Goal: Information Seeking & Learning: Understand process/instructions

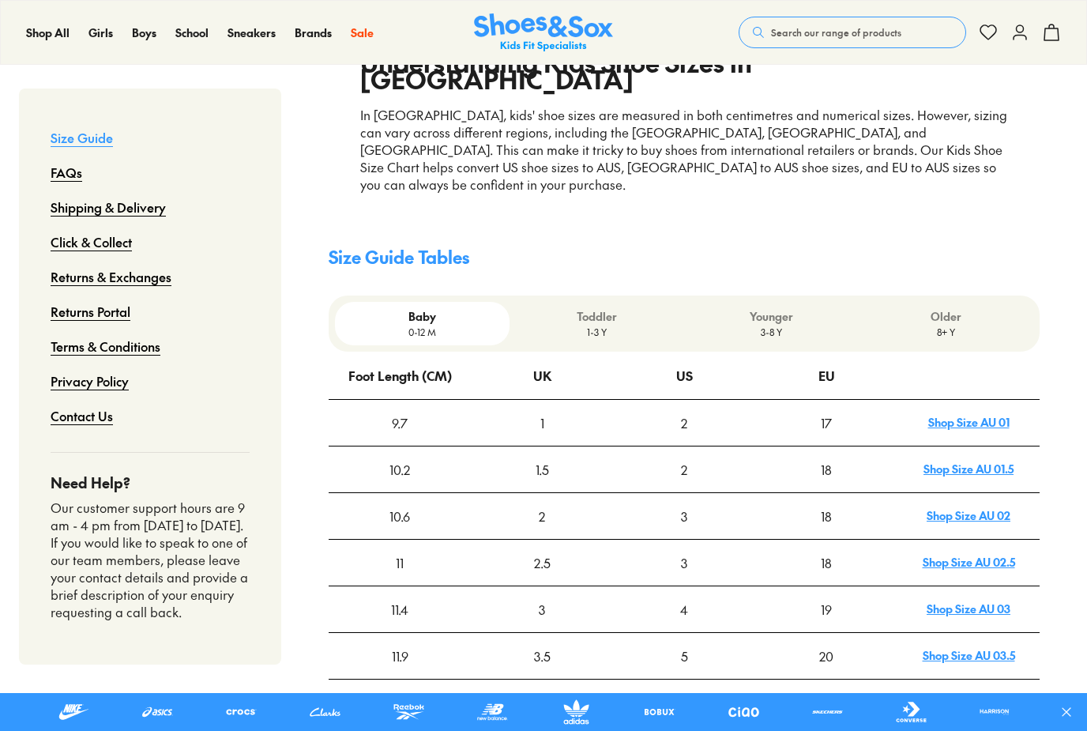
scroll to position [333, 0]
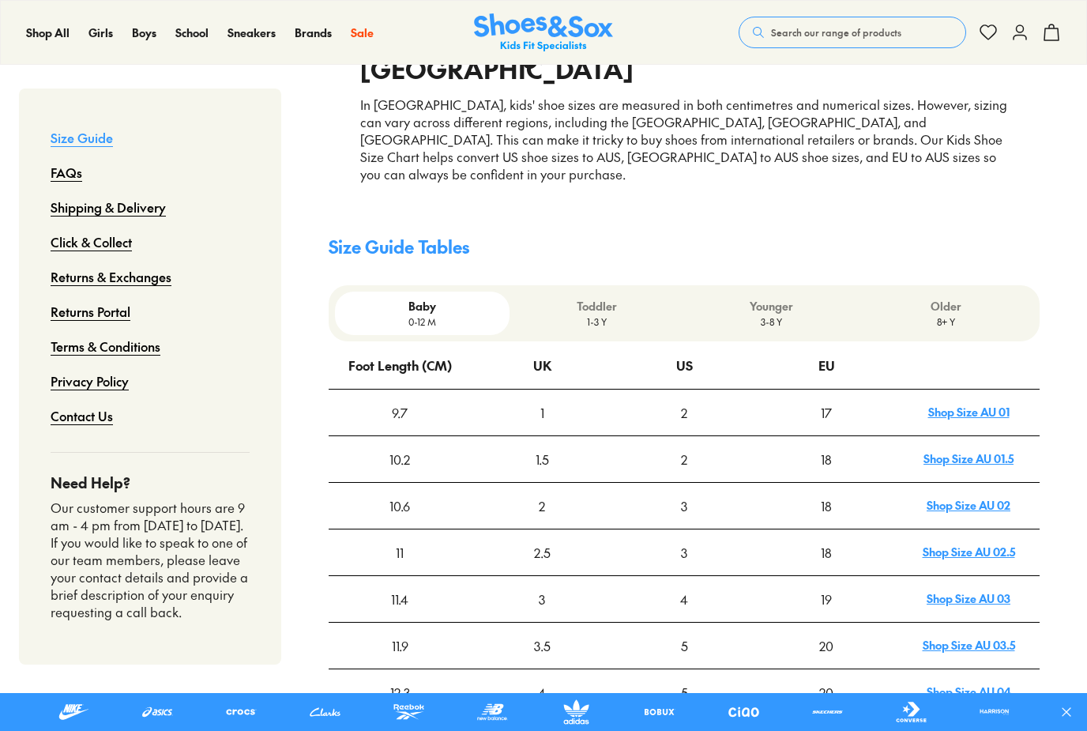
click at [605, 390] on div "1" at bounding box center [542, 412] width 141 height 44
click at [741, 390] on div "2" at bounding box center [684, 412] width 141 height 44
click at [681, 437] on div "2" at bounding box center [684, 459] width 141 height 44
click at [684, 484] on div "3" at bounding box center [684, 506] width 141 height 44
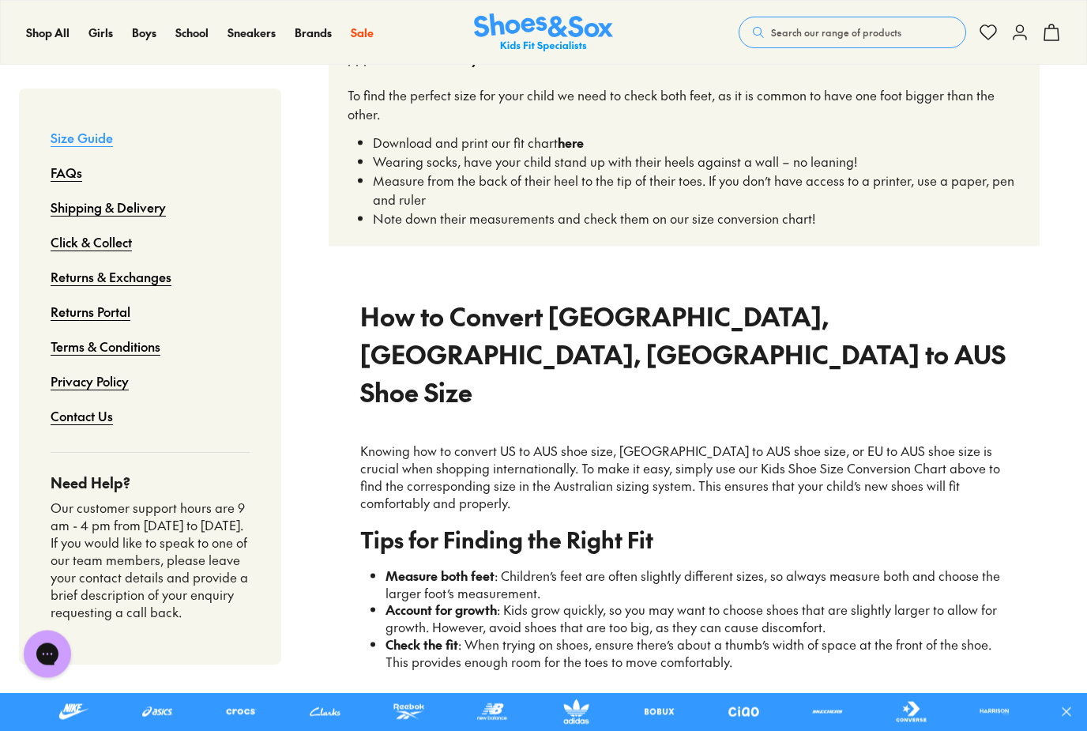
scroll to position [1042, 0]
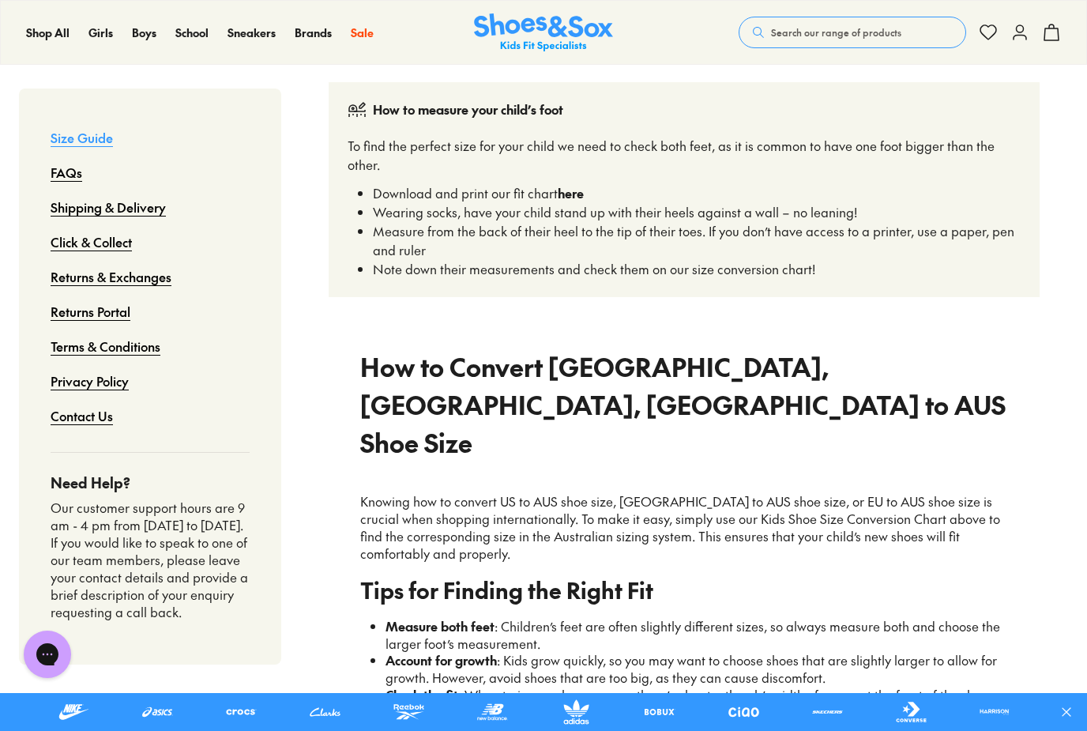
click at [631, 618] on li "Measure both feet : Children’s feet are often slightly different sizes, so alwa…" at bounding box center [697, 635] width 623 height 35
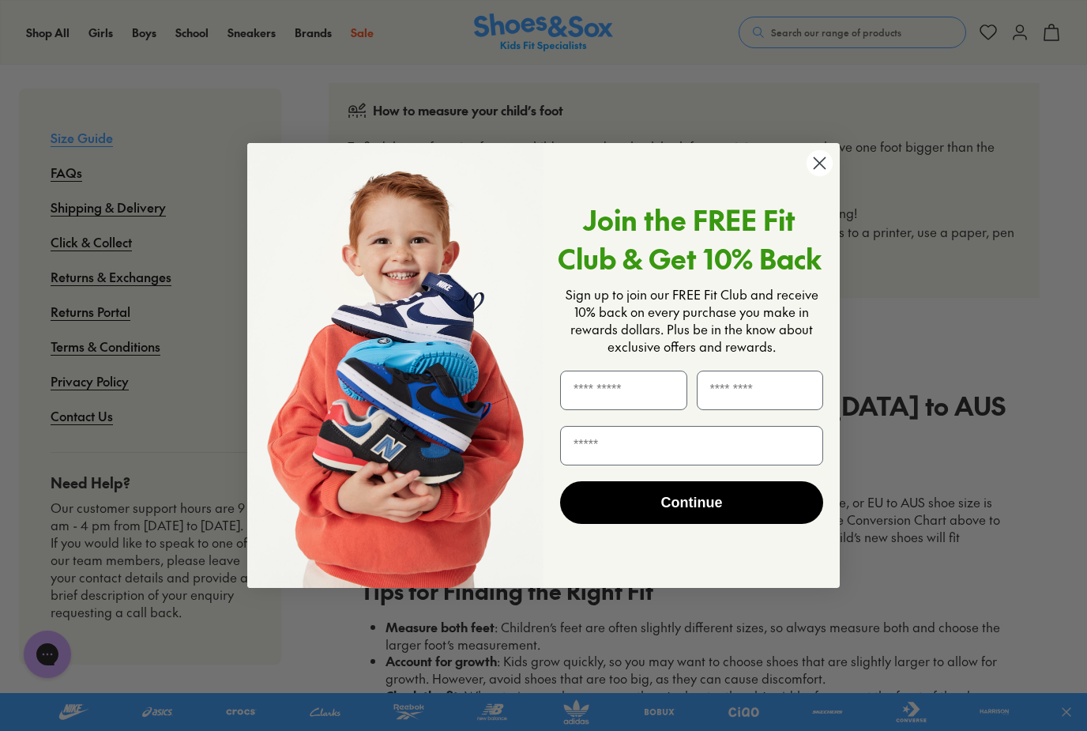
drag, startPoint x: 626, startPoint y: 379, endPoint x: 755, endPoint y: 346, distance: 133.0
click at [755, 346] on span "Sign up to join our FREE Fit Club and receive 10% back on every purchase you ma…" at bounding box center [692, 320] width 253 height 70
click at [810, 177] on icon "Close dialog" at bounding box center [820, 163] width 28 height 28
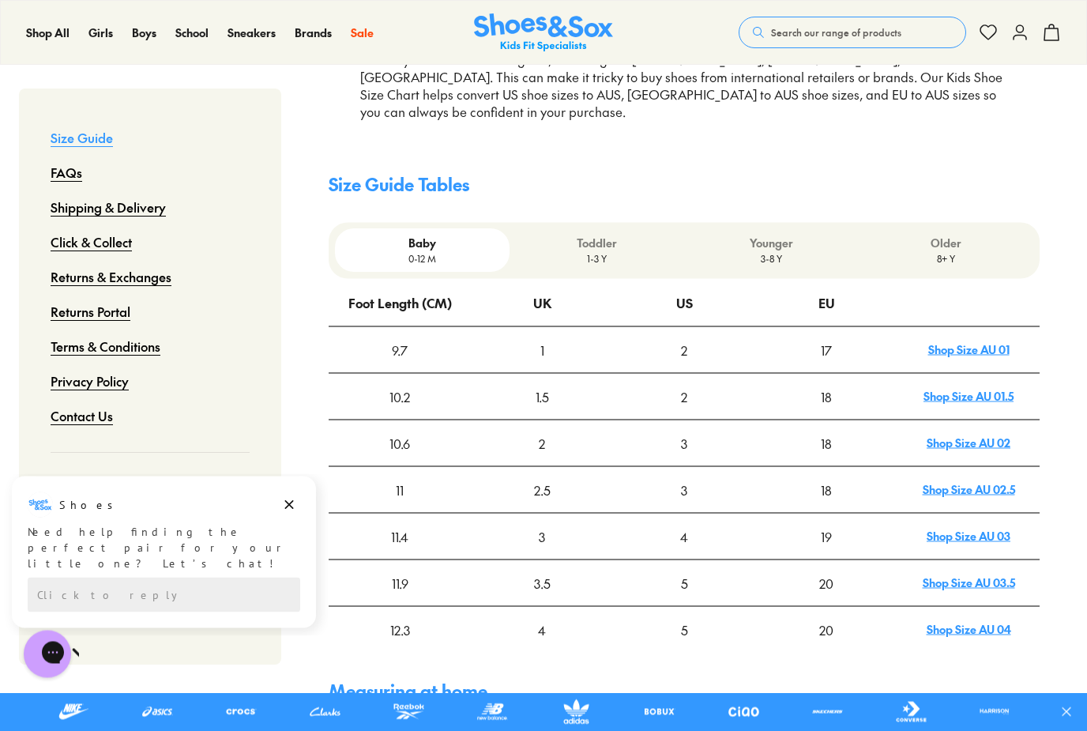
scroll to position [432, 0]
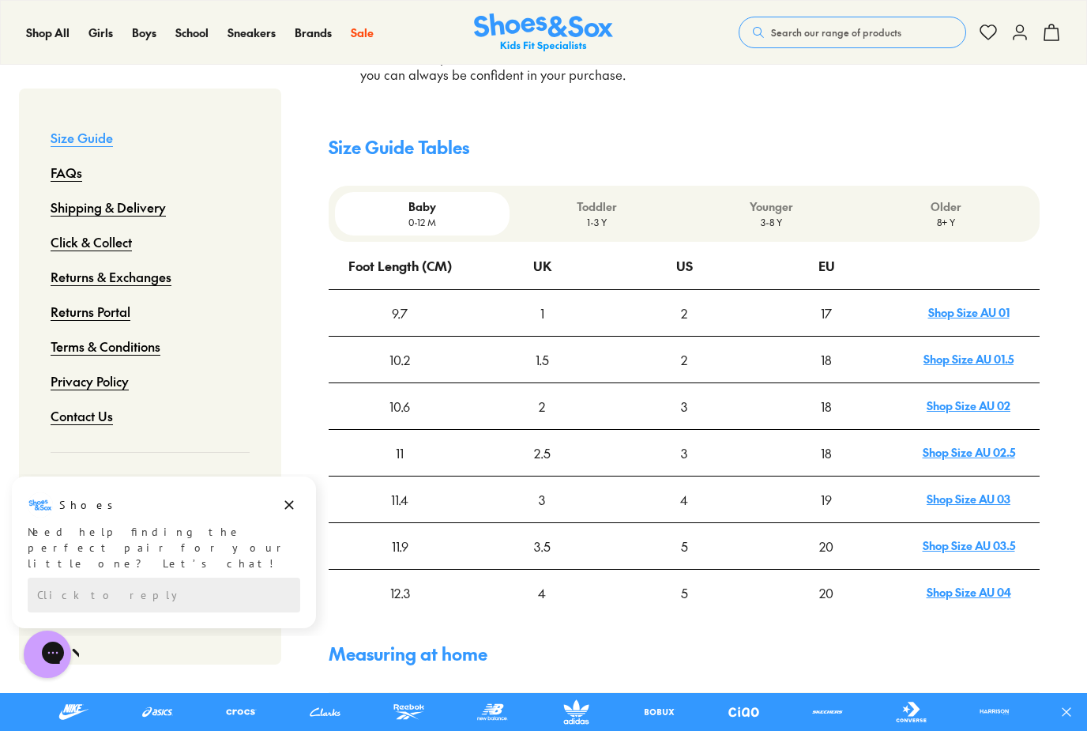
click at [942, 491] on link "Shop Size AU 03" at bounding box center [969, 499] width 84 height 16
